Goal: Information Seeking & Learning: Learn about a topic

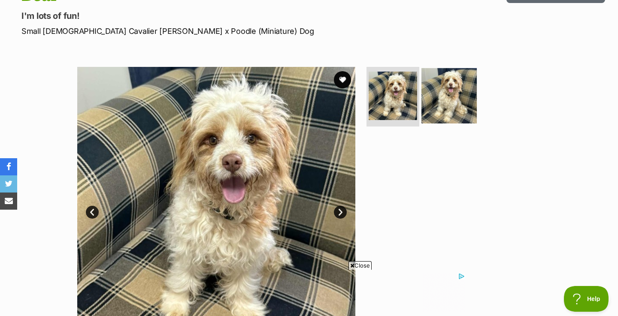
click at [460, 83] on img at bounding box center [448, 95] width 55 height 55
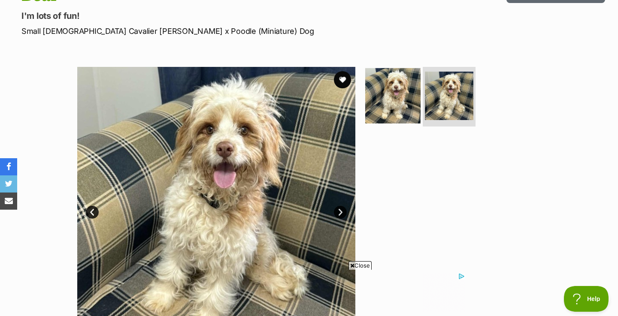
click at [393, 98] on img at bounding box center [392, 95] width 55 height 55
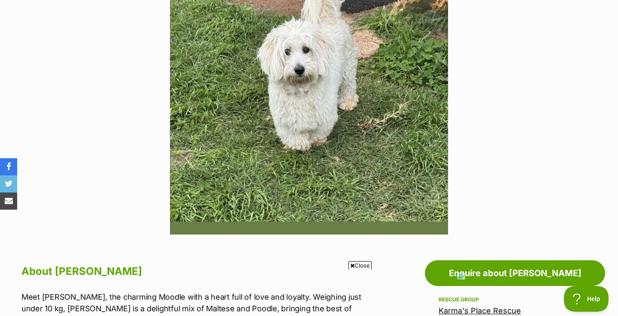
scroll to position [222, 0]
